Goal: Task Accomplishment & Management: Manage account settings

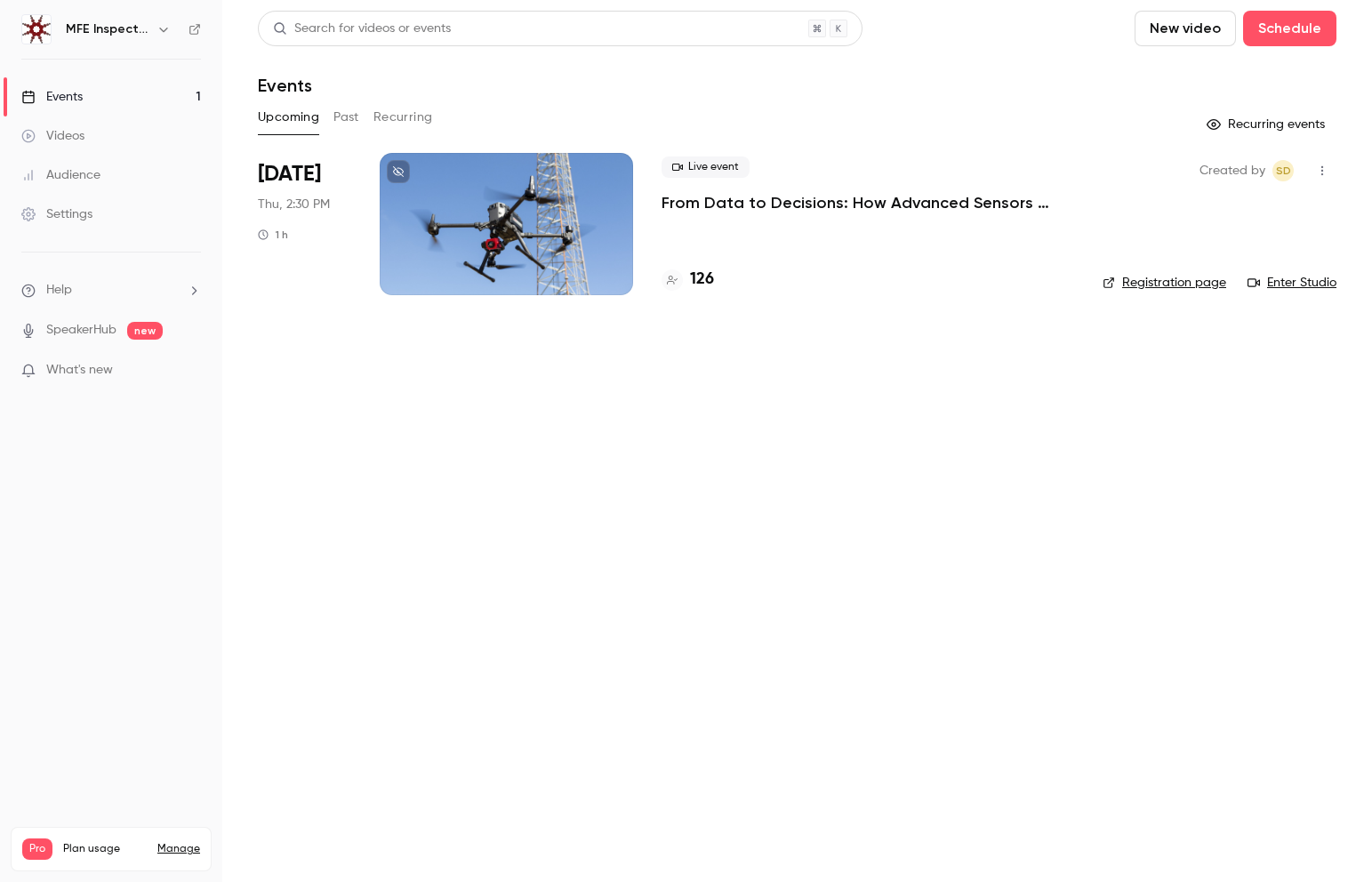
click at [1175, 285] on link "Registration page" at bounding box center [1164, 283] width 123 height 17
click at [680, 273] on div at bounding box center [672, 280] width 21 height 21
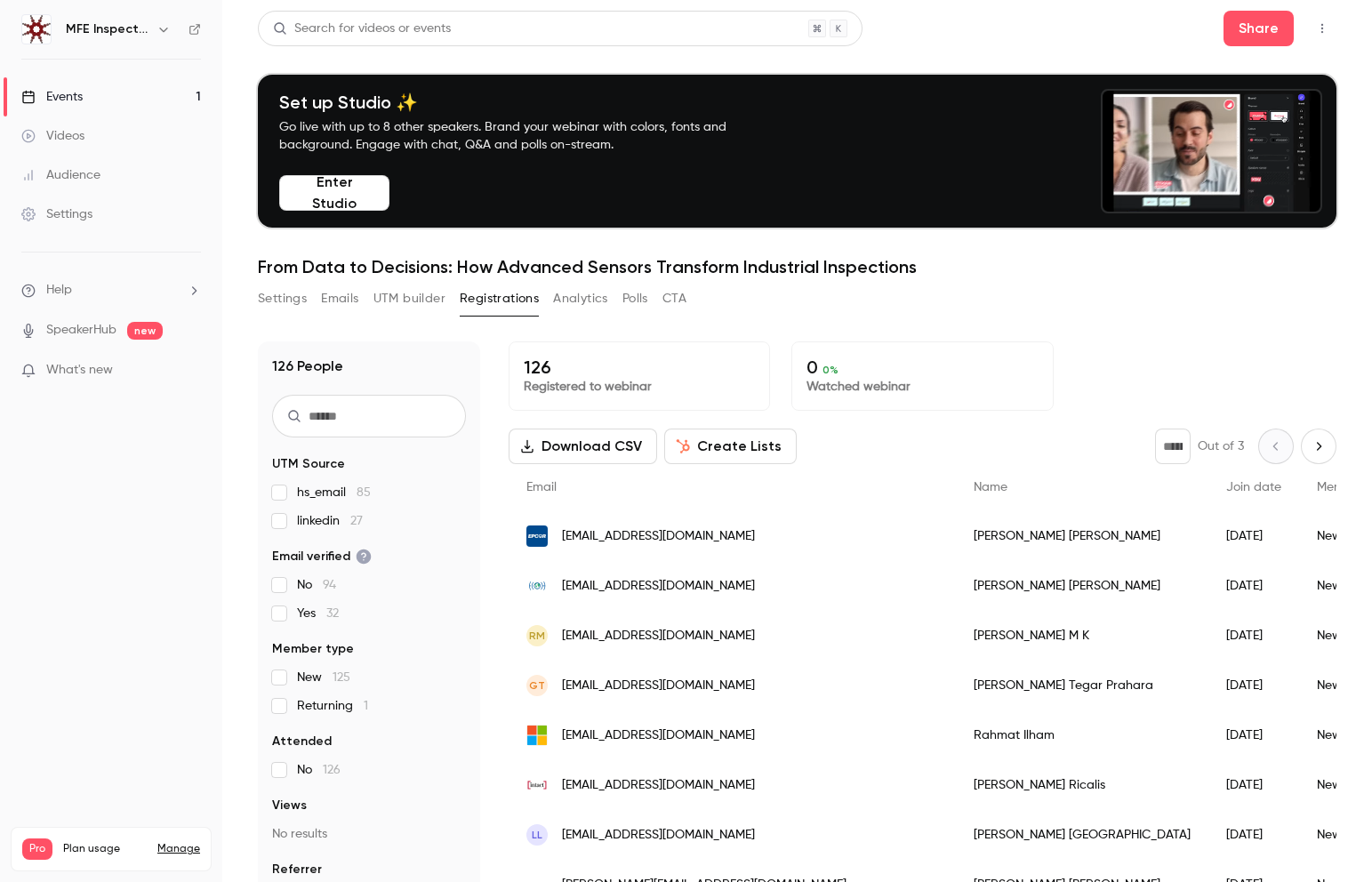
click at [737, 444] on button "Create Lists" at bounding box center [731, 446] width 133 height 36
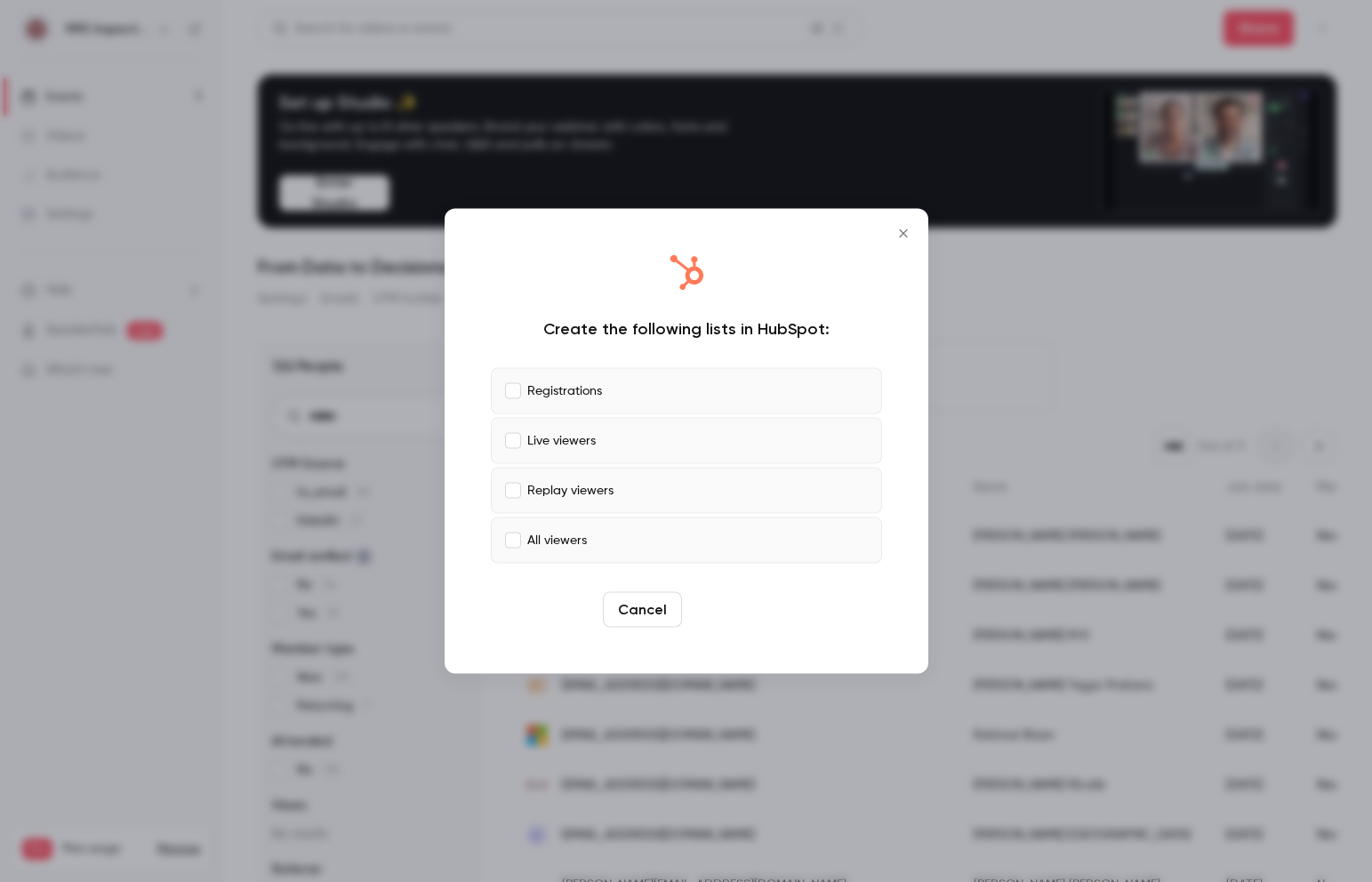
click at [740, 612] on button "Create" at bounding box center [729, 610] width 80 height 36
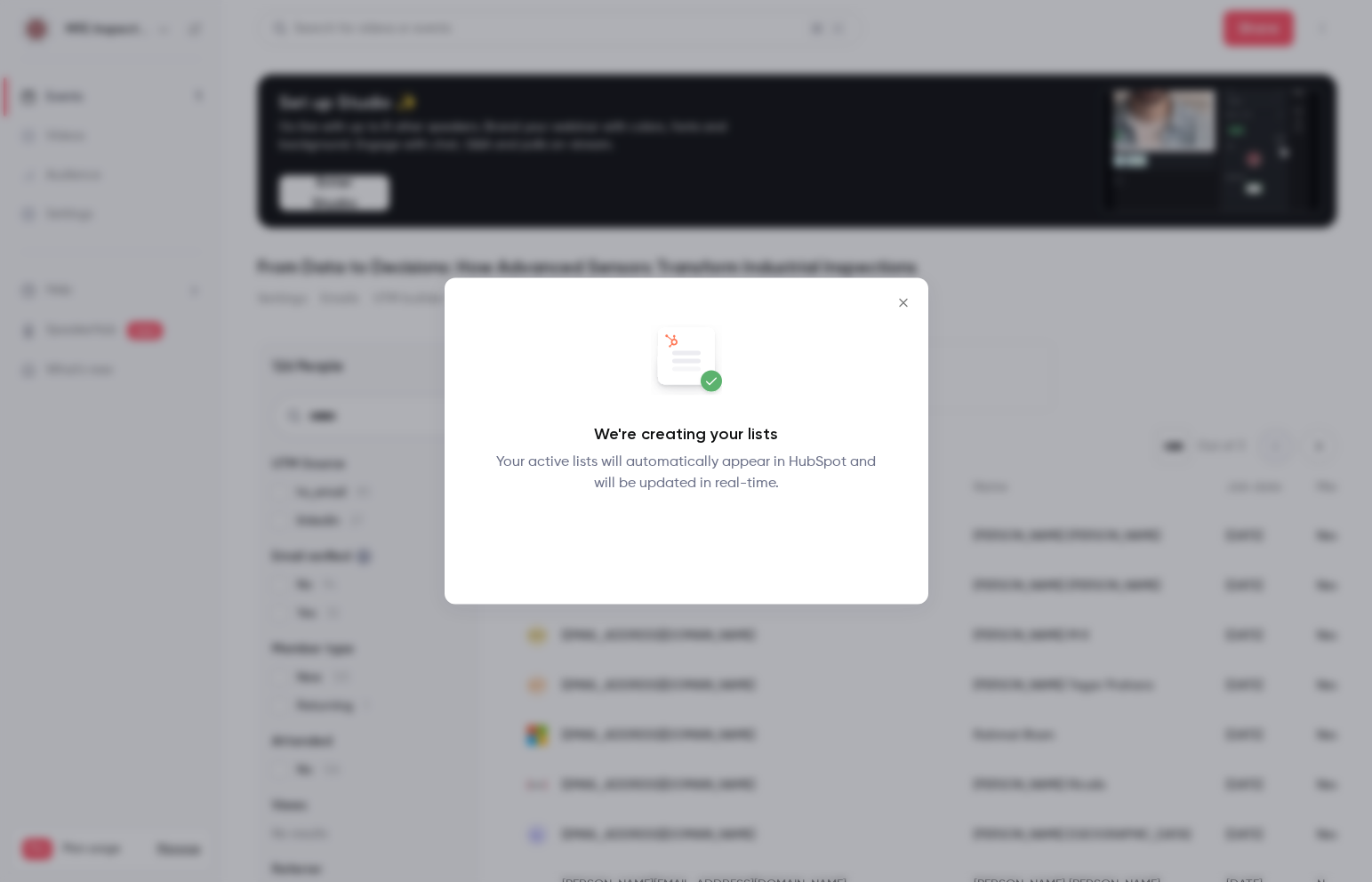
click at [699, 542] on button "Okay" at bounding box center [686, 540] width 65 height 36
